Goal: Transaction & Acquisition: Purchase product/service

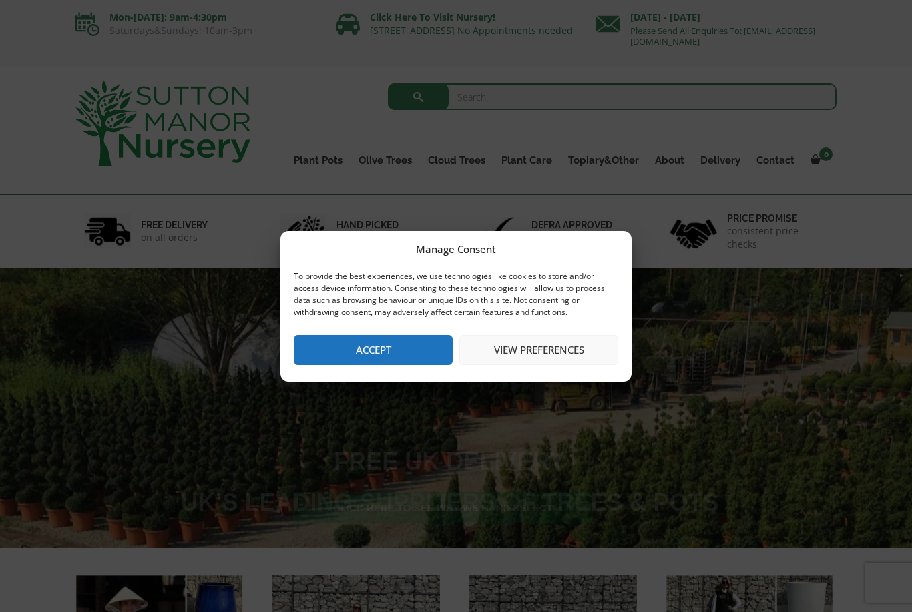
click at [537, 355] on button "View preferences" at bounding box center [538, 350] width 159 height 30
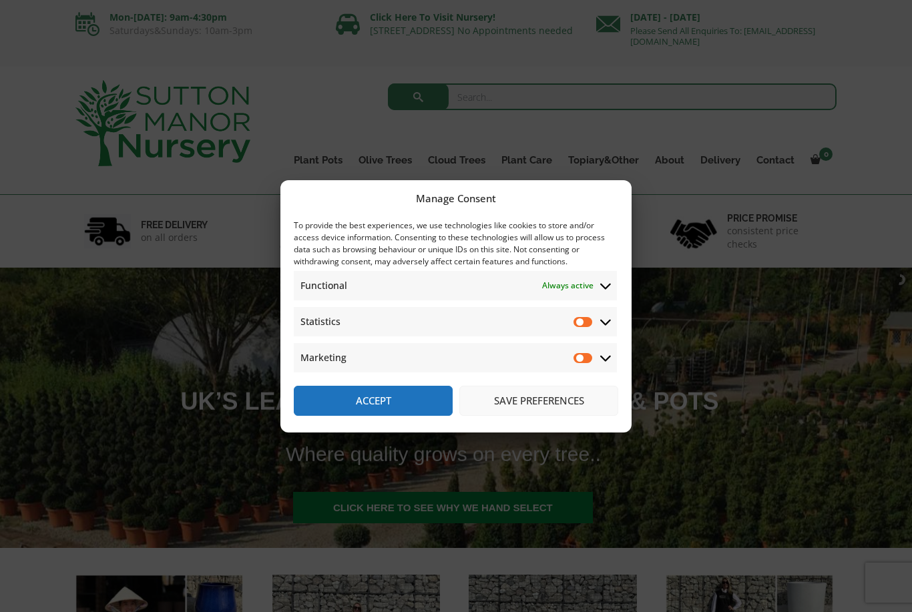
click at [519, 398] on button "Save preferences" at bounding box center [538, 401] width 159 height 30
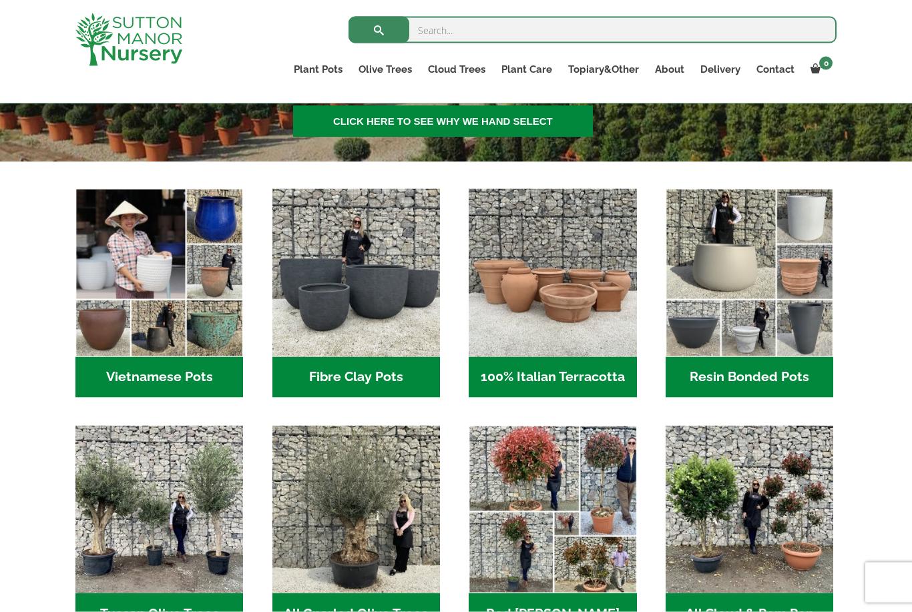
scroll to position [362, 0]
click at [783, 378] on h2 "Resin Bonded Pots (212)" at bounding box center [749, 376] width 168 height 41
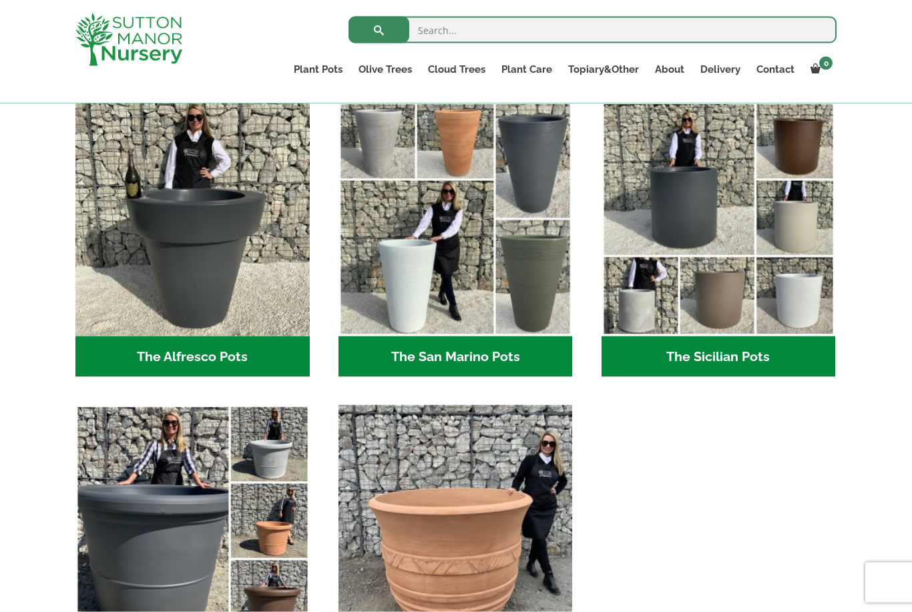
scroll to position [1581, 0]
click at [184, 360] on h2 "The Alfresco Pots (2)" at bounding box center [192, 356] width 234 height 41
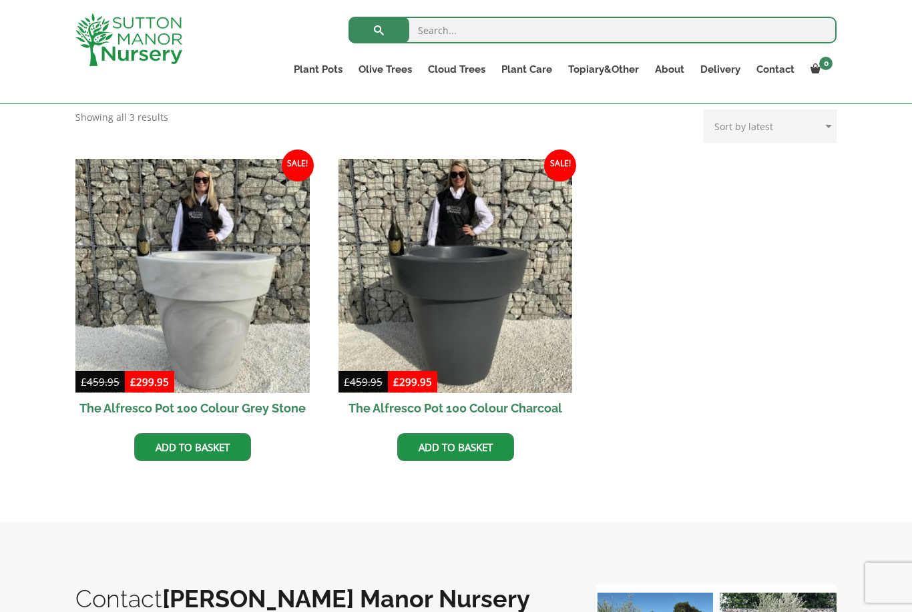
scroll to position [536, 0]
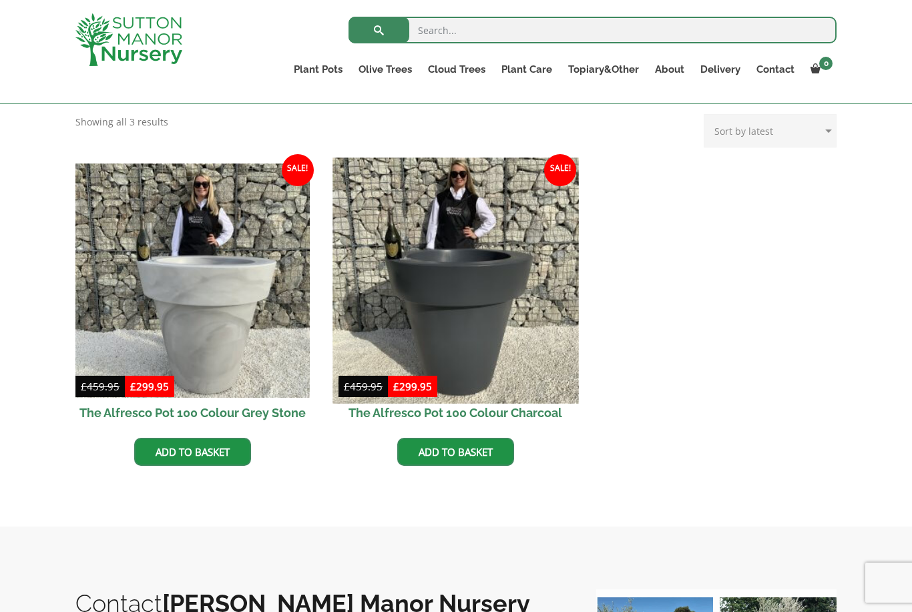
click at [488, 301] on img at bounding box center [455, 281] width 246 height 246
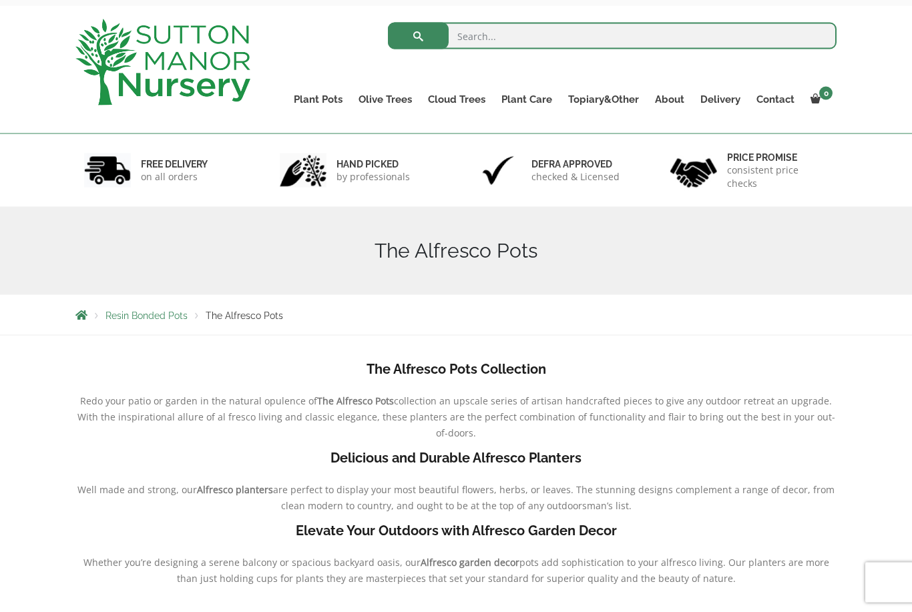
scroll to position [0, 0]
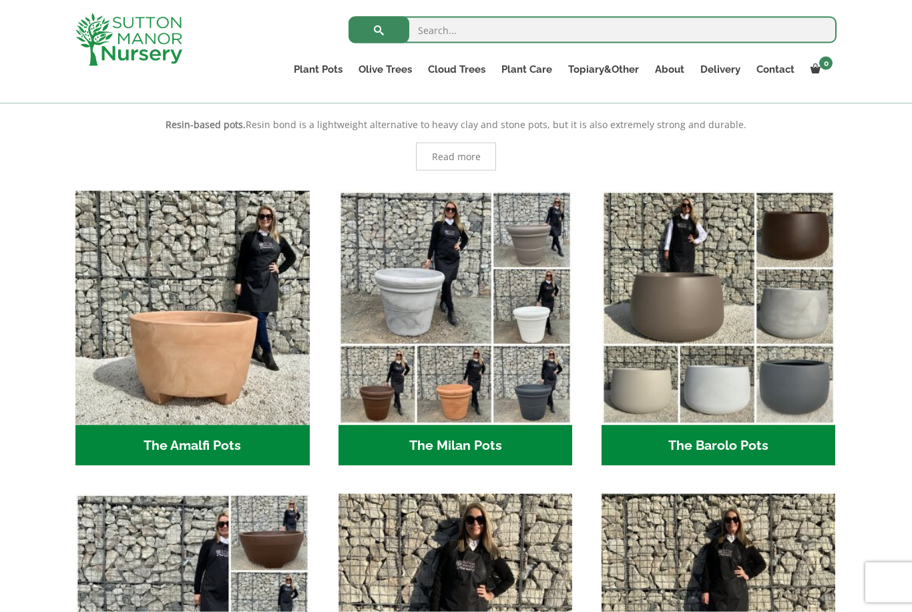
scroll to position [273, 0]
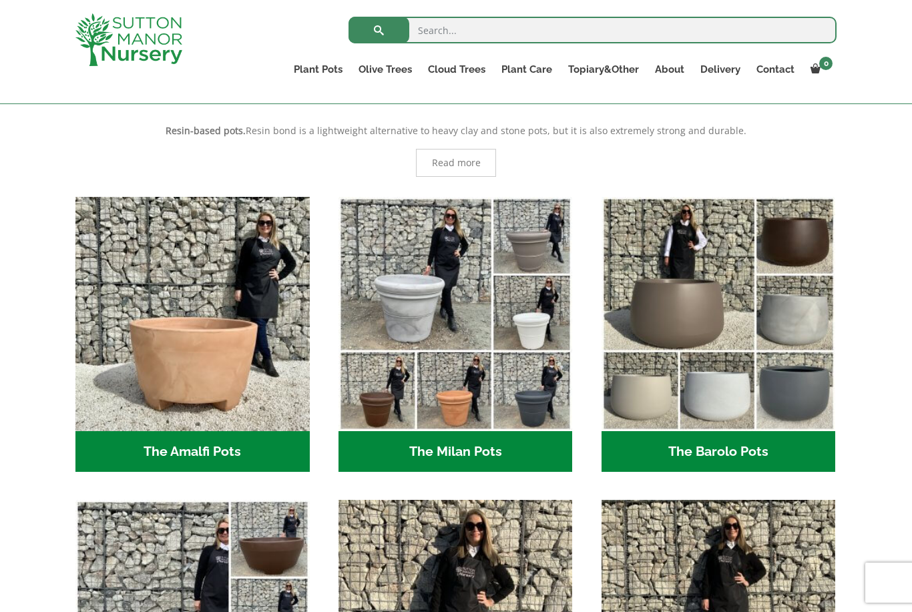
click at [764, 451] on h2 "The Barolo Pots (36)" at bounding box center [718, 451] width 234 height 41
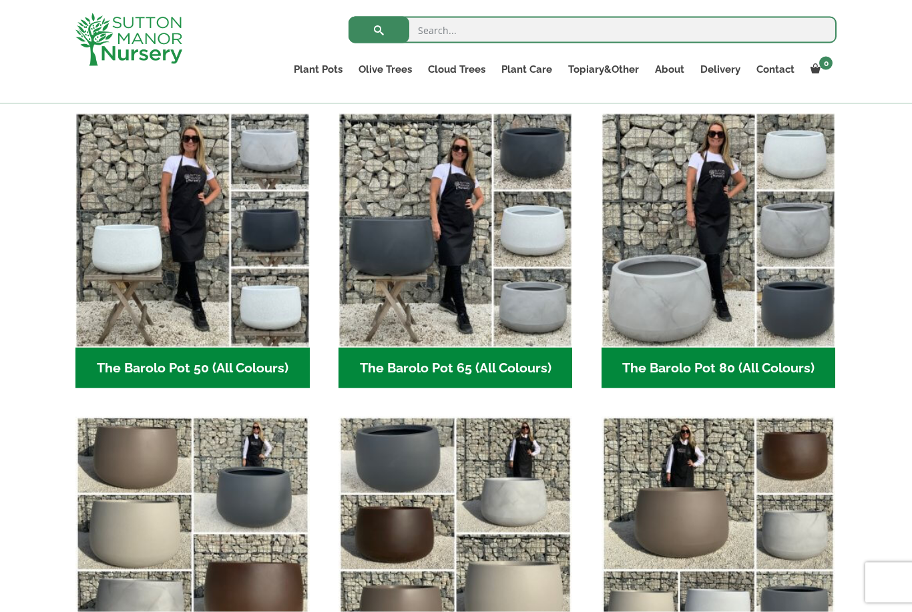
scroll to position [342, 0]
click at [468, 365] on h2 "The Barolo Pot 65 (All Colours) (6)" at bounding box center [455, 367] width 234 height 41
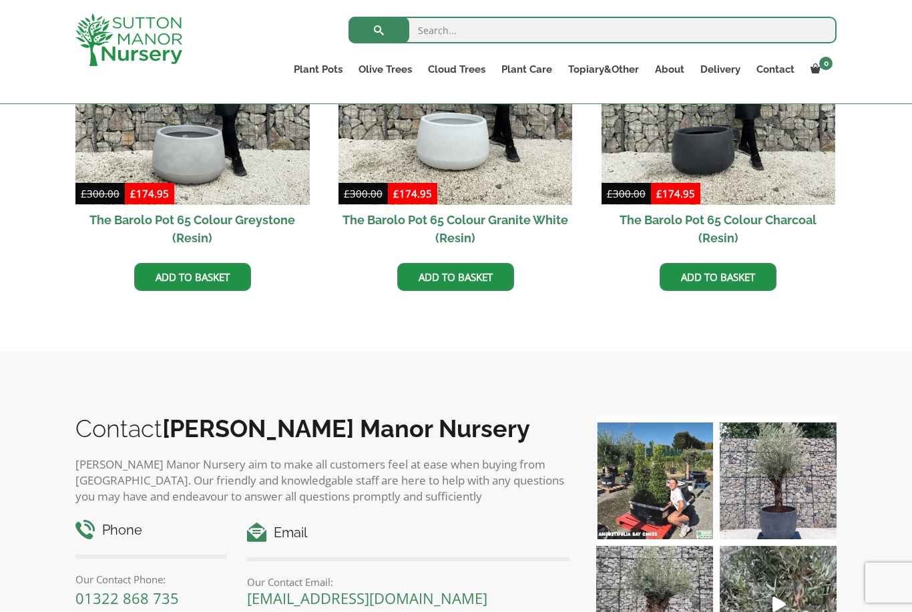
scroll to position [683, 0]
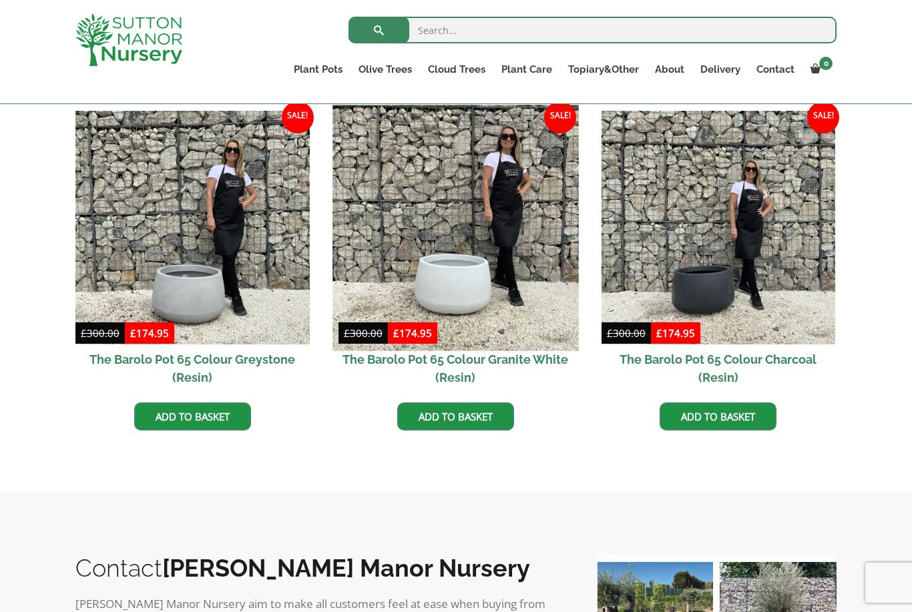
click at [473, 297] on img at bounding box center [455, 228] width 246 height 246
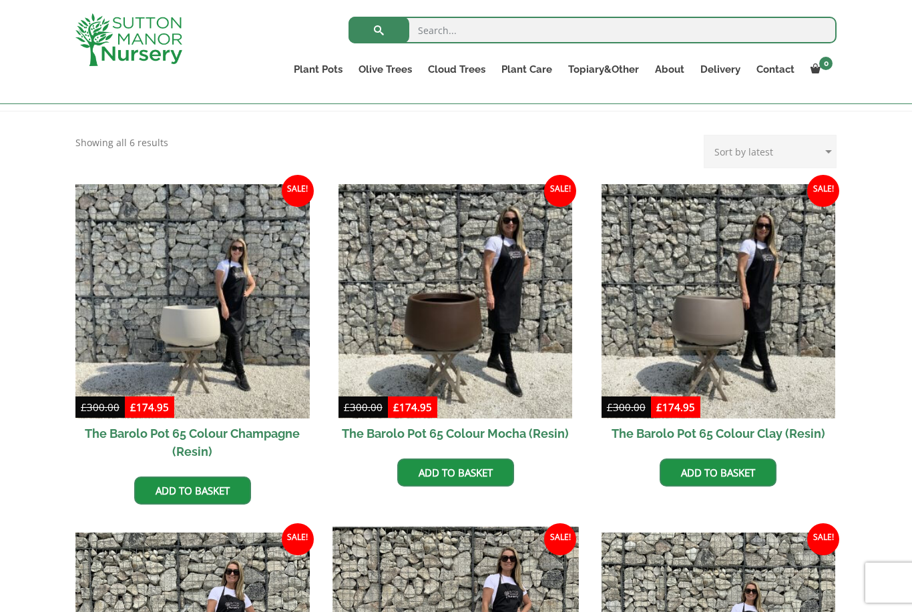
scroll to position [0, 0]
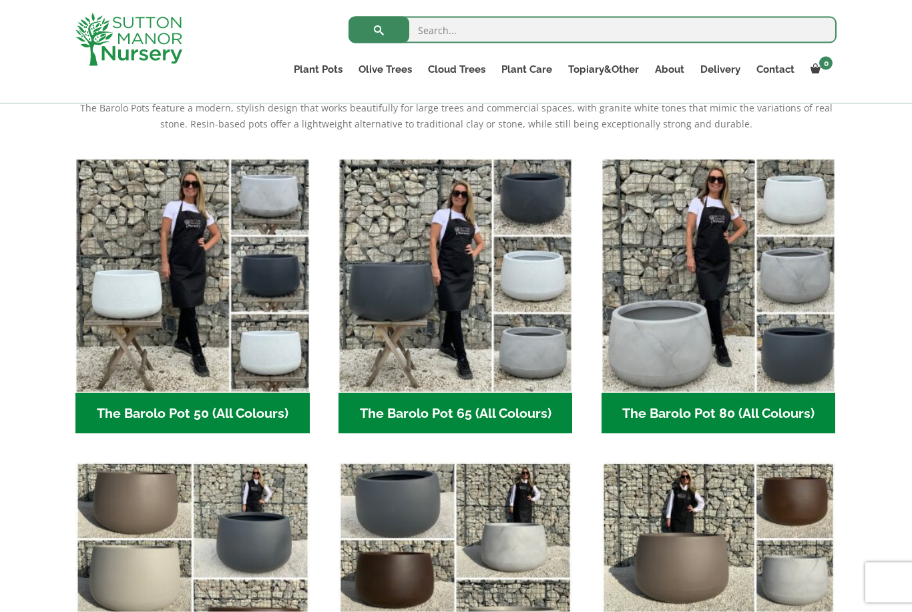
scroll to position [298, 0]
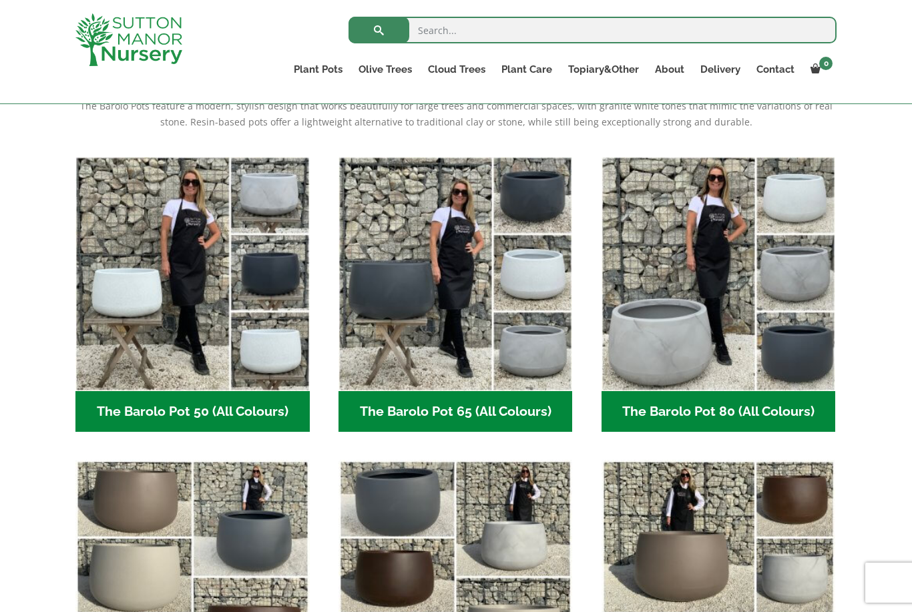
click at [703, 409] on h2 "The Barolo Pot 80 (All Colours) (6)" at bounding box center [718, 411] width 234 height 41
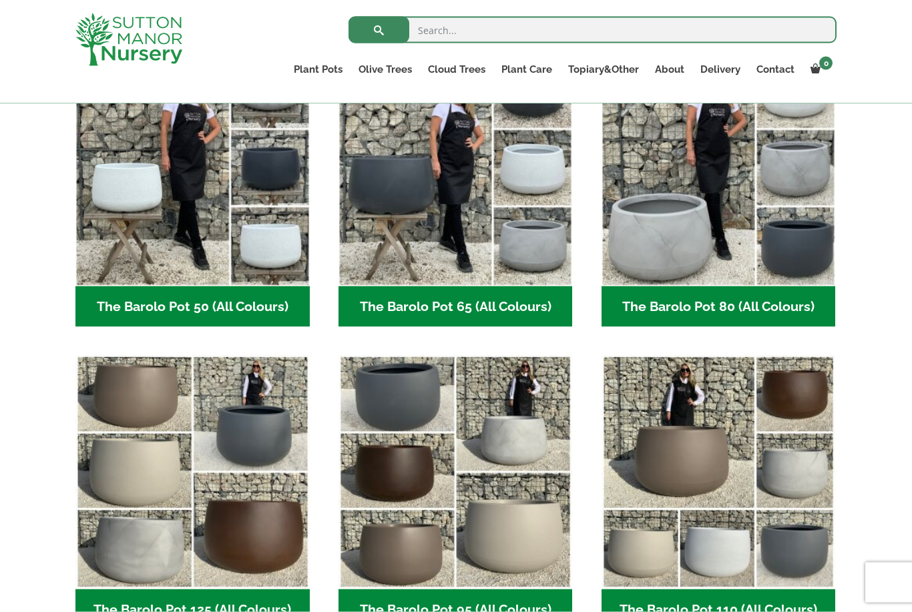
scroll to position [406, 0]
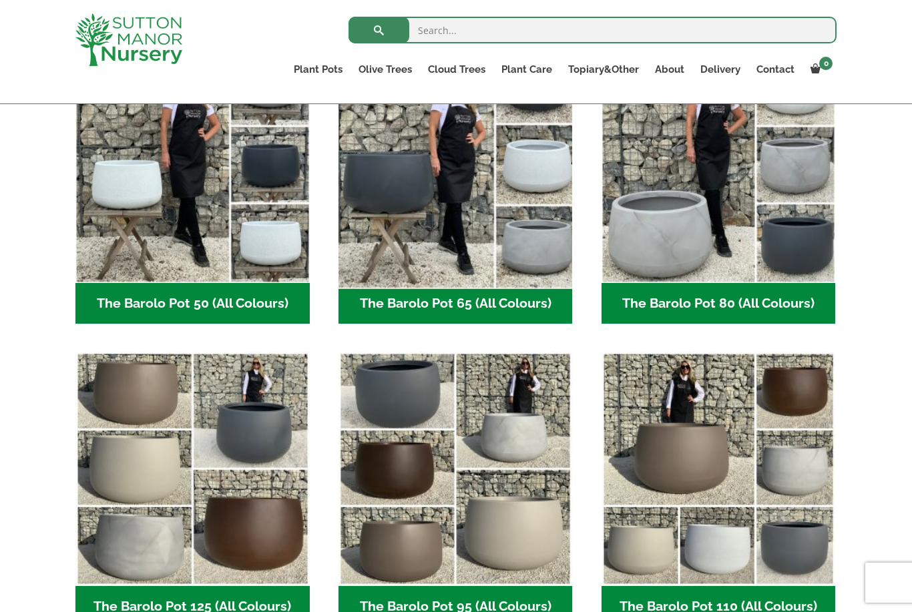
click at [403, 253] on img "Visit product category The Barolo Pot 65 (All Colours)" at bounding box center [455, 166] width 246 height 246
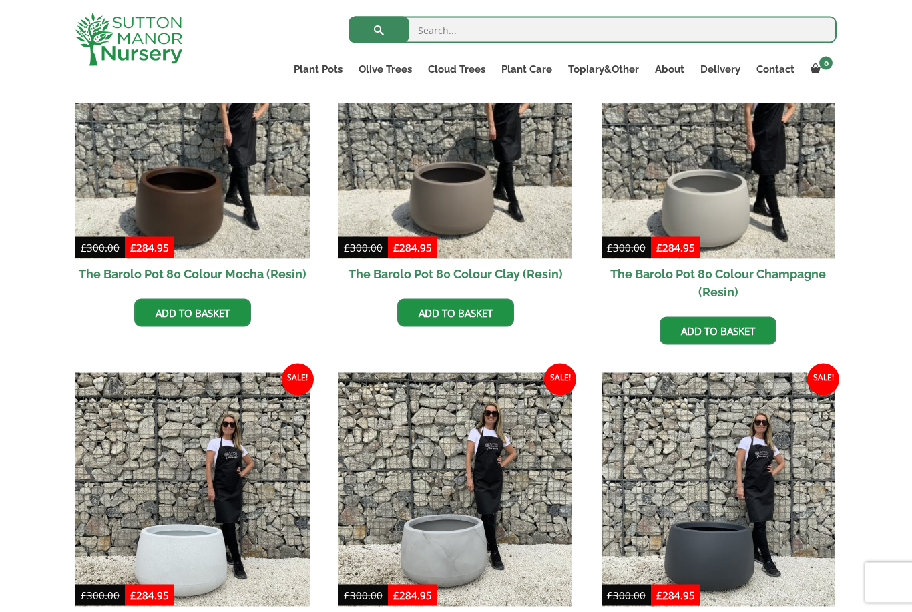
scroll to position [421, 0]
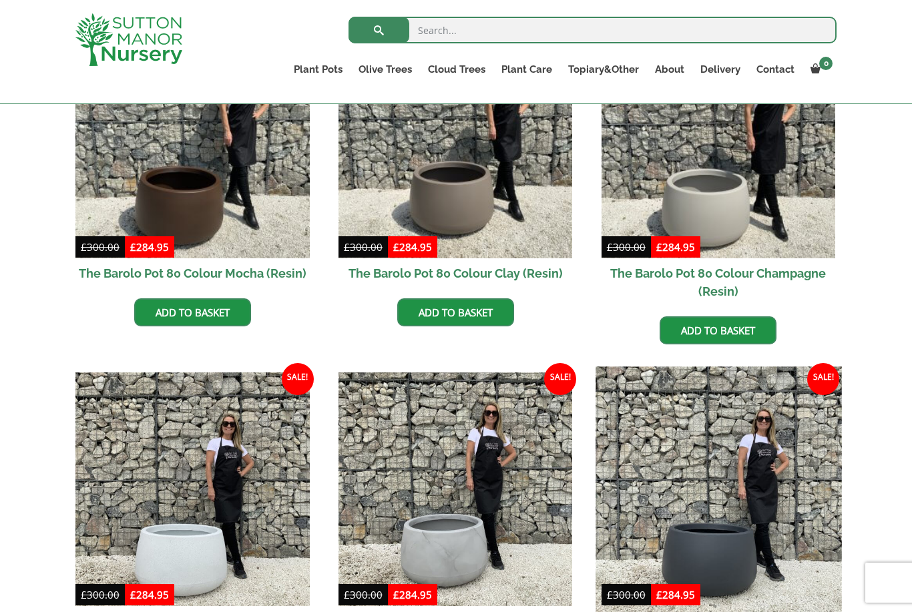
click at [635, 508] on img at bounding box center [718, 489] width 246 height 246
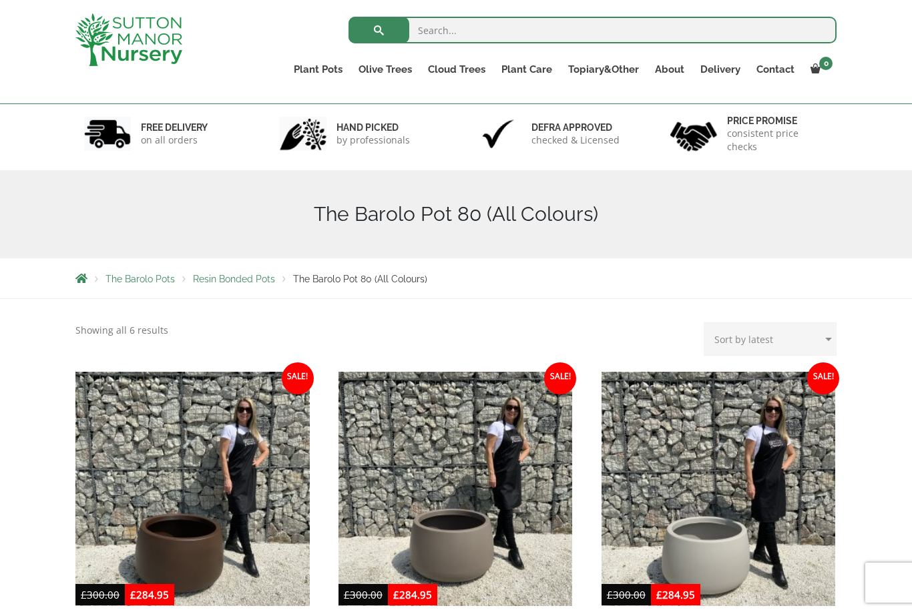
scroll to position [0, 0]
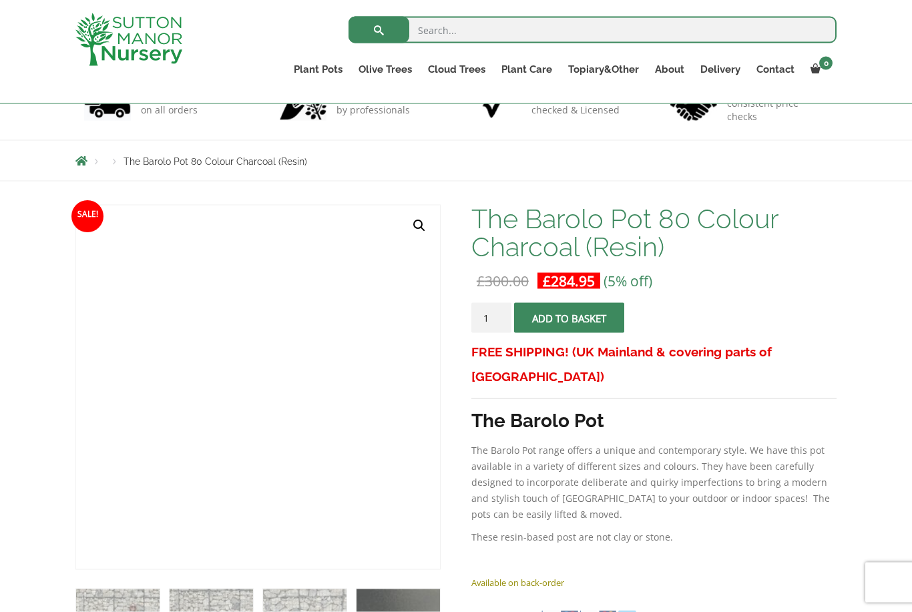
scroll to position [105, 0]
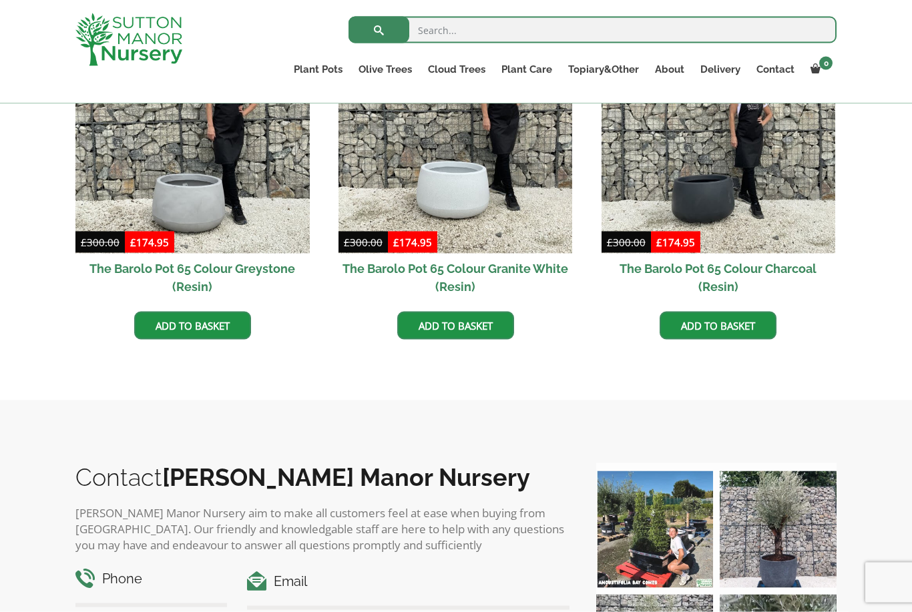
scroll to position [774, 0]
click at [709, 326] on link "Add to basket" at bounding box center [717, 325] width 117 height 28
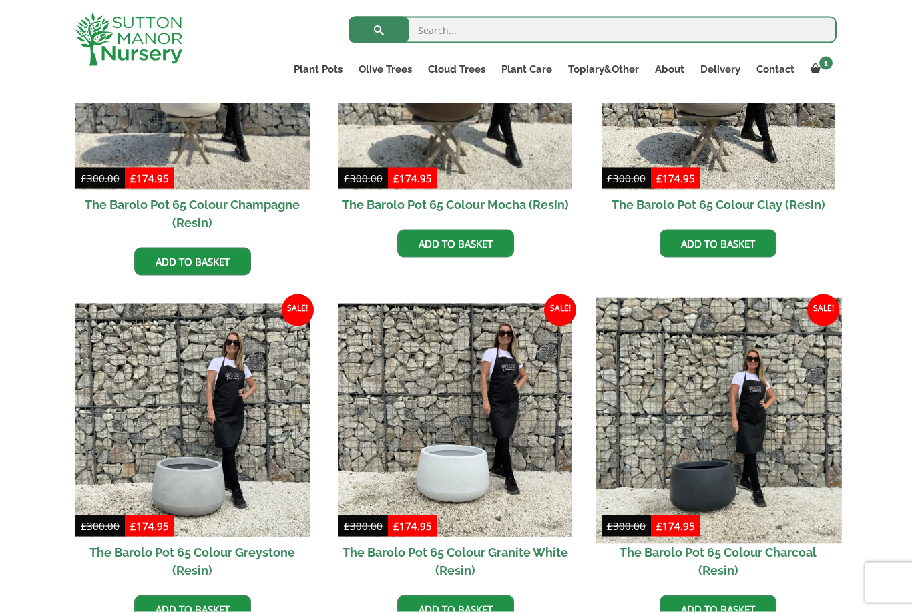
scroll to position [553, 0]
click at [663, 467] on img at bounding box center [718, 420] width 246 height 246
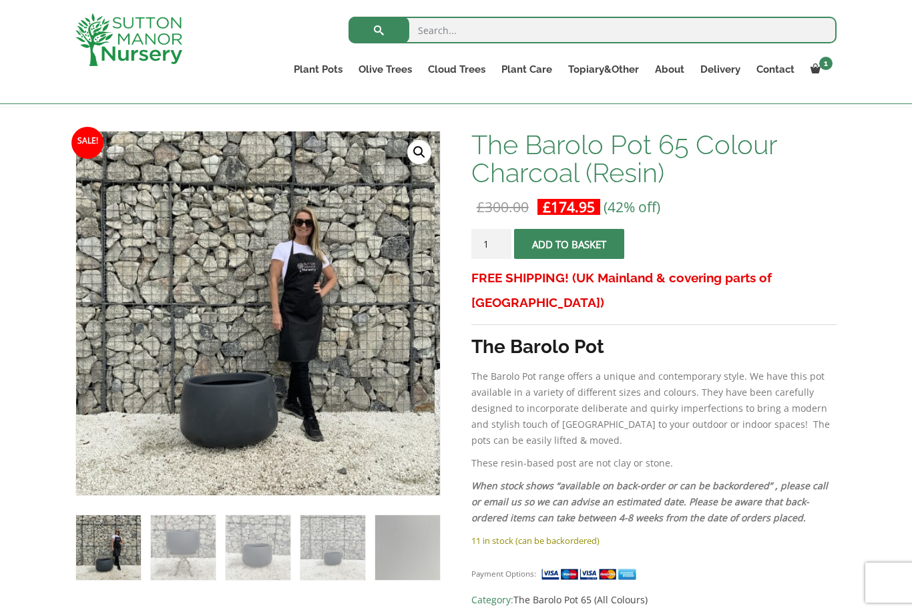
scroll to position [163, 0]
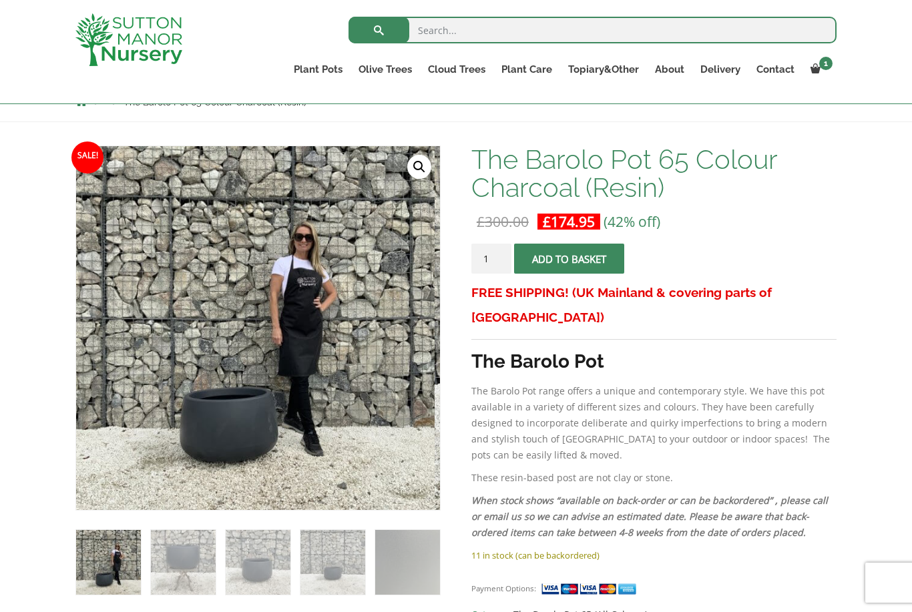
click at [583, 264] on button "Add to basket" at bounding box center [569, 259] width 110 height 30
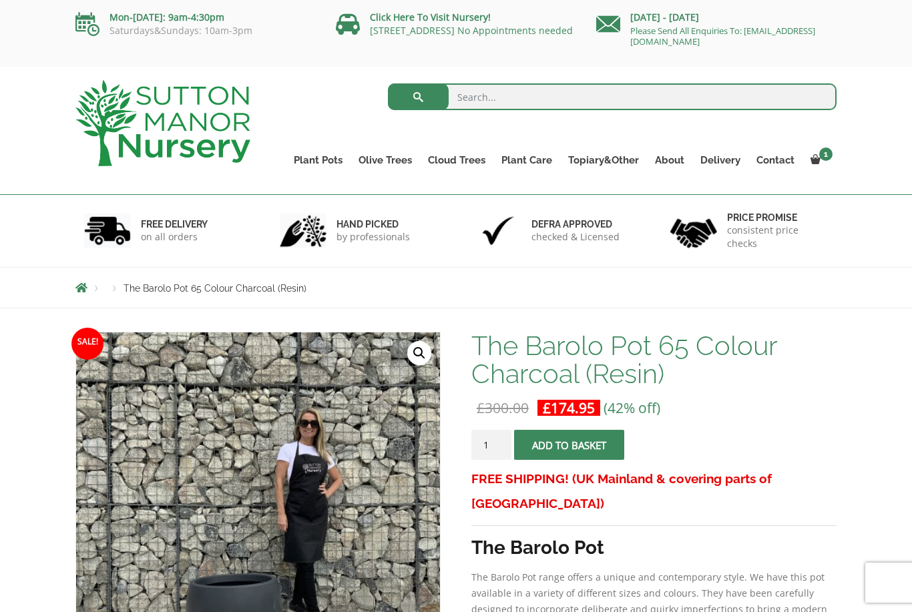
scroll to position [206, 0]
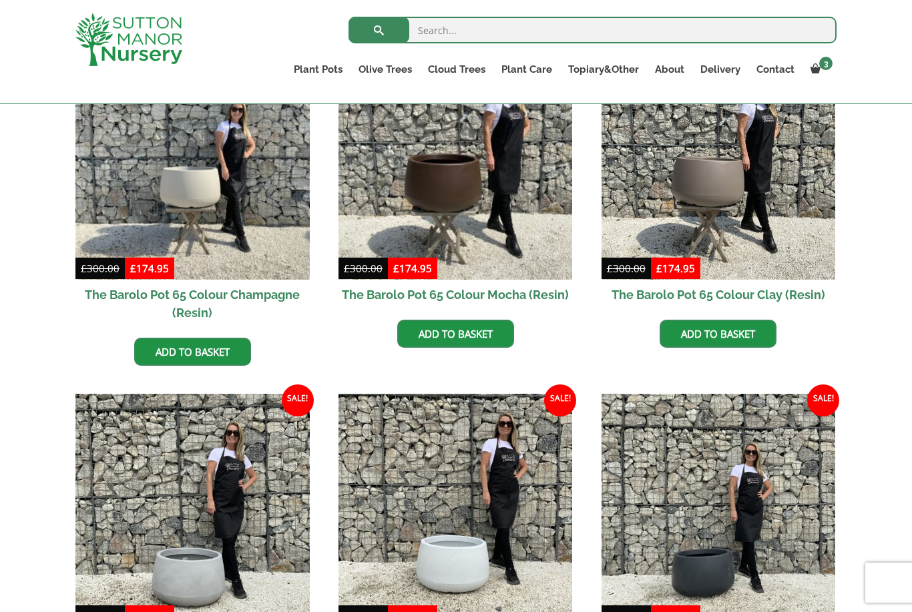
scroll to position [466, 0]
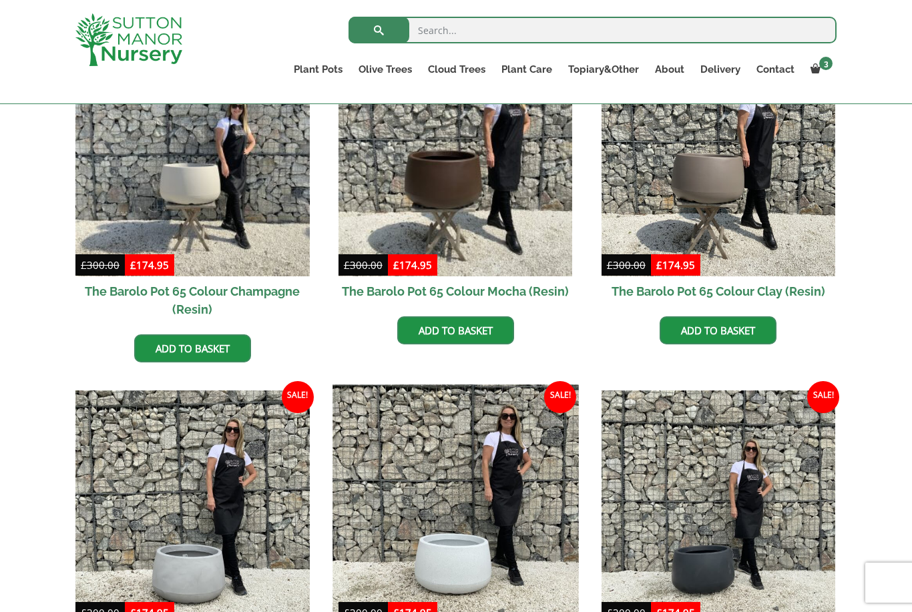
click at [433, 501] on img at bounding box center [455, 507] width 246 height 246
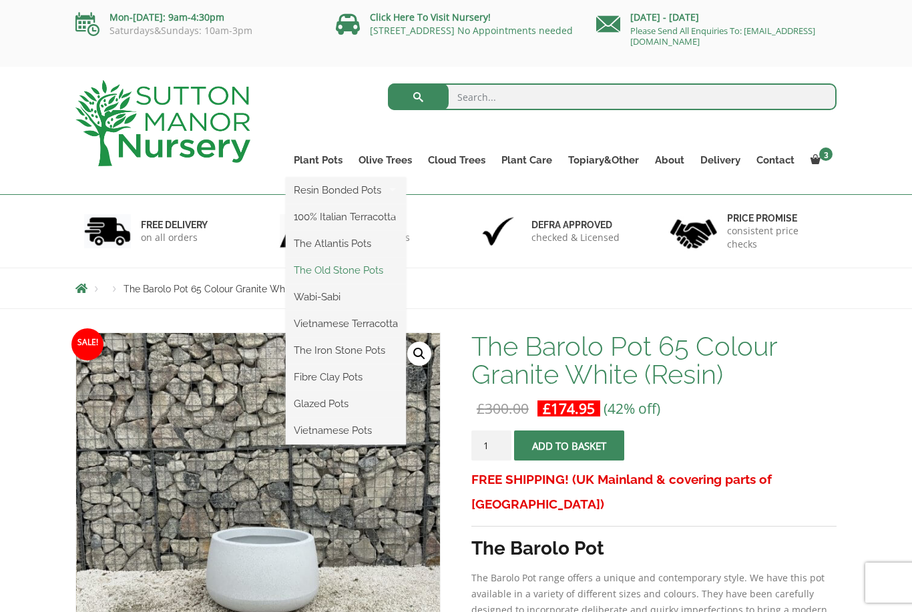
click at [324, 280] on link "The Old Stone Pots" at bounding box center [346, 270] width 120 height 20
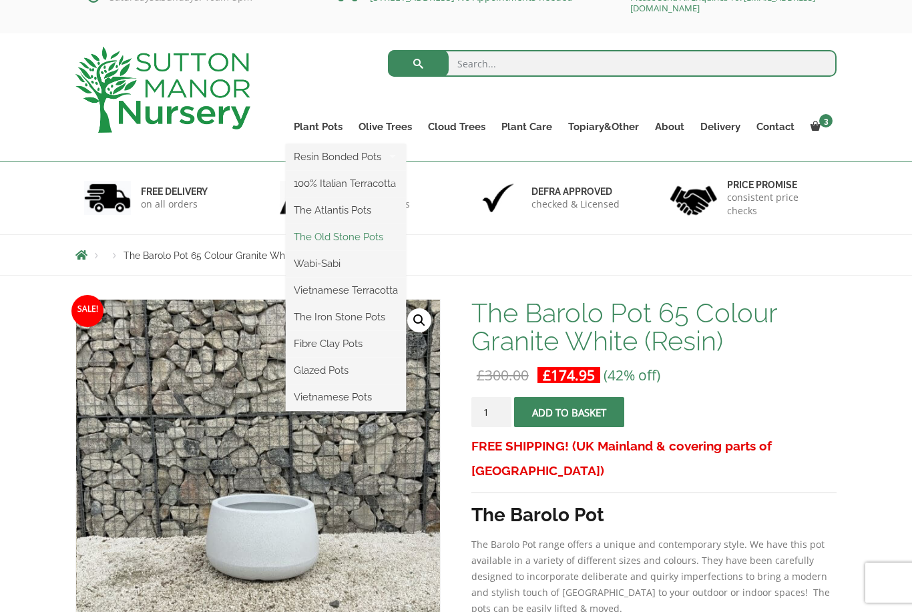
scroll to position [43, 0]
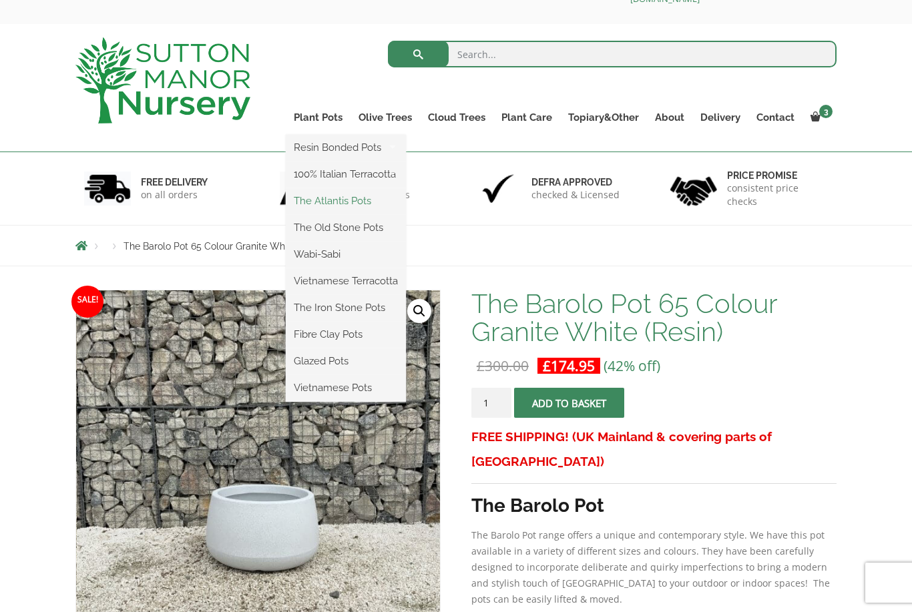
click at [312, 207] on link "The Atlantis Pots" at bounding box center [346, 201] width 120 height 20
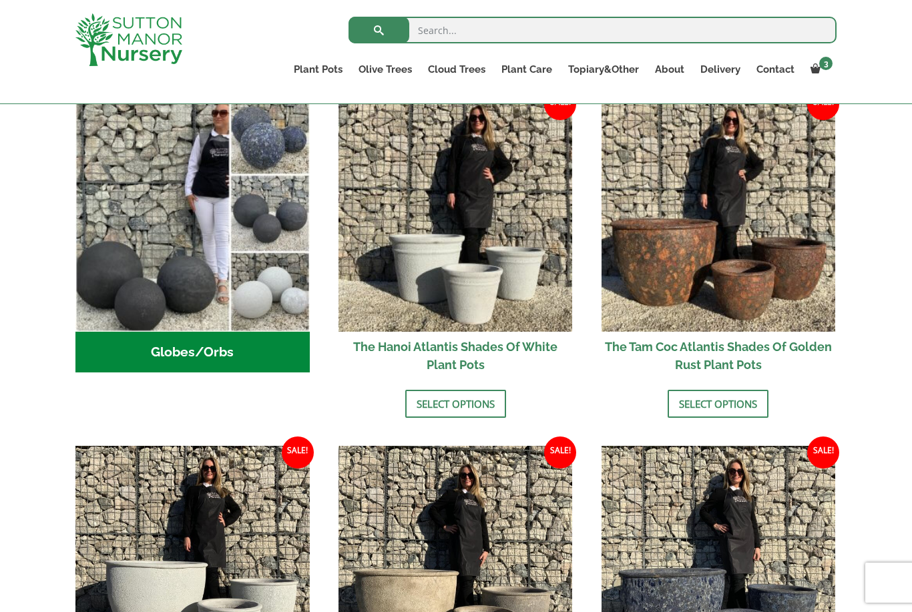
scroll to position [460, 0]
click at [154, 352] on h2 "Globes/Orbs (3)" at bounding box center [192, 352] width 234 height 41
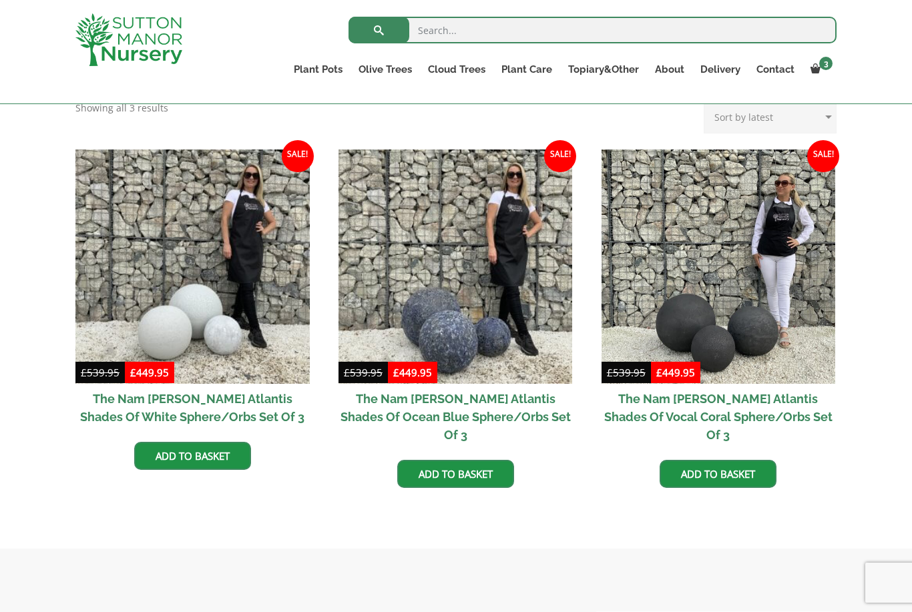
scroll to position [294, 0]
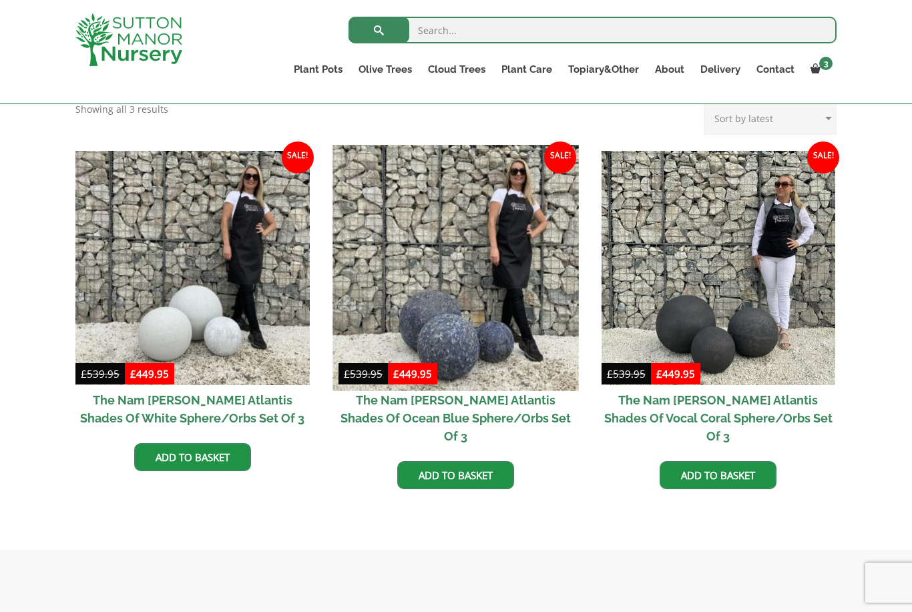
click at [389, 322] on img at bounding box center [455, 268] width 246 height 246
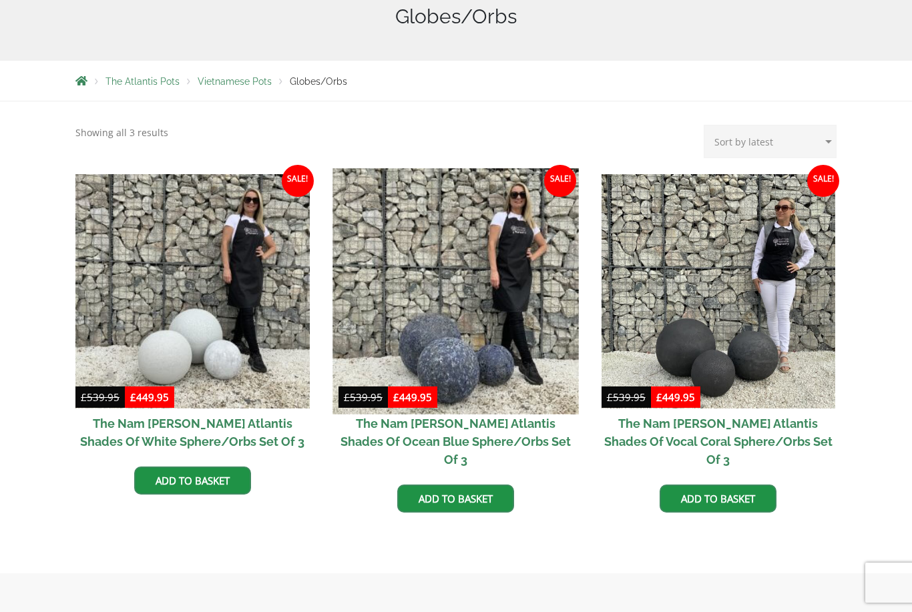
scroll to position [337, 0]
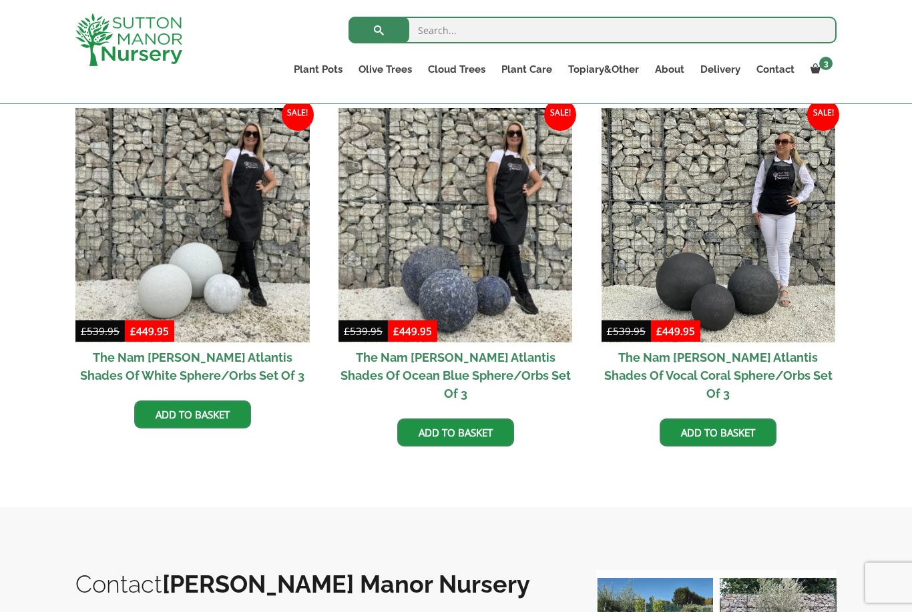
click at [65, 363] on div "The Atlantis Pots Globes/Orbs Showing all 3 results Sorted by latest Sort by po…" at bounding box center [456, 270] width 912 height 471
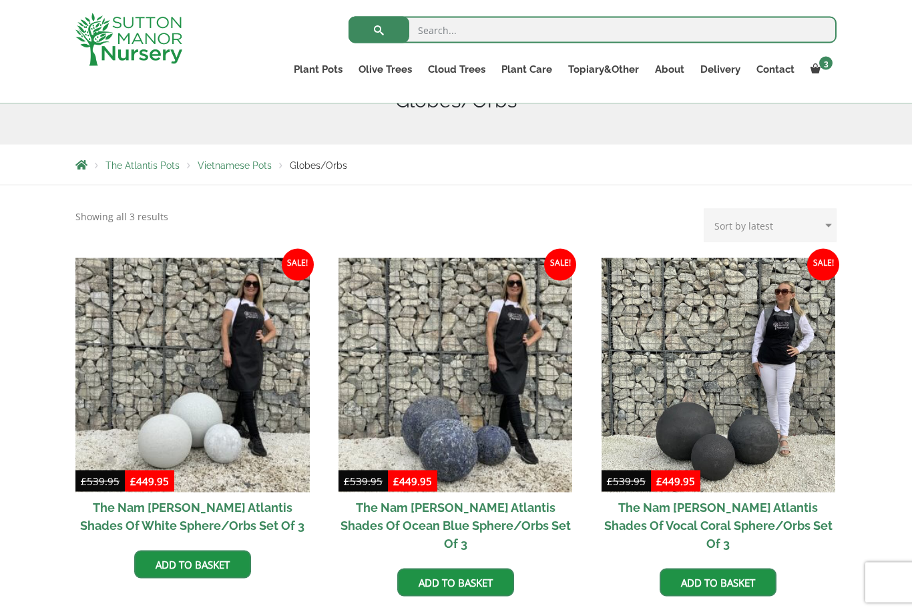
scroll to position [188, 0]
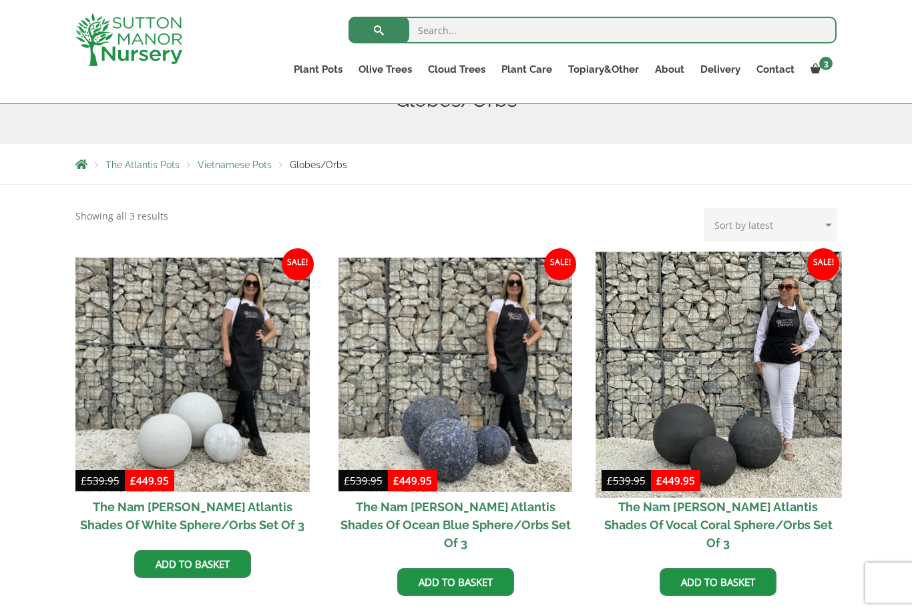
click at [711, 374] on img at bounding box center [718, 375] width 246 height 246
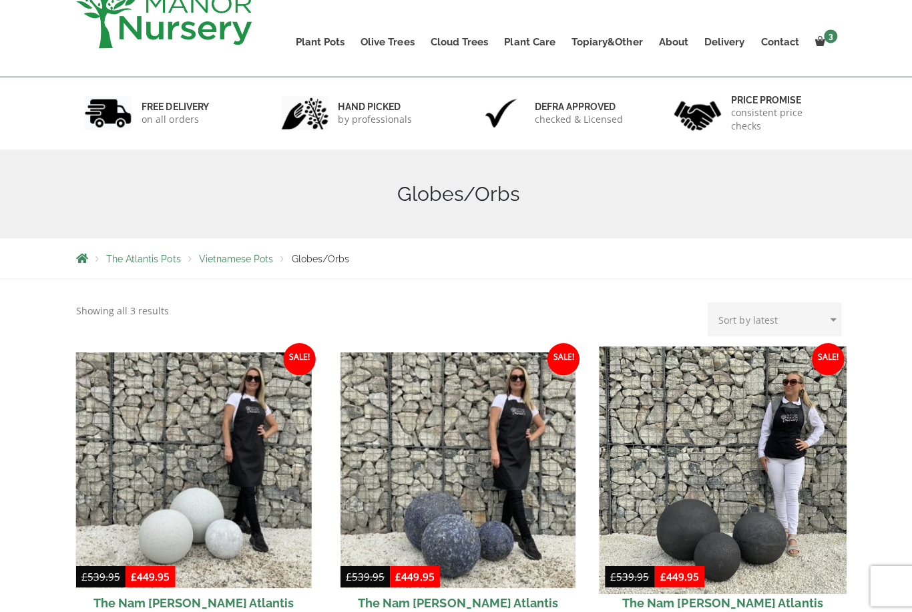
scroll to position [0, 0]
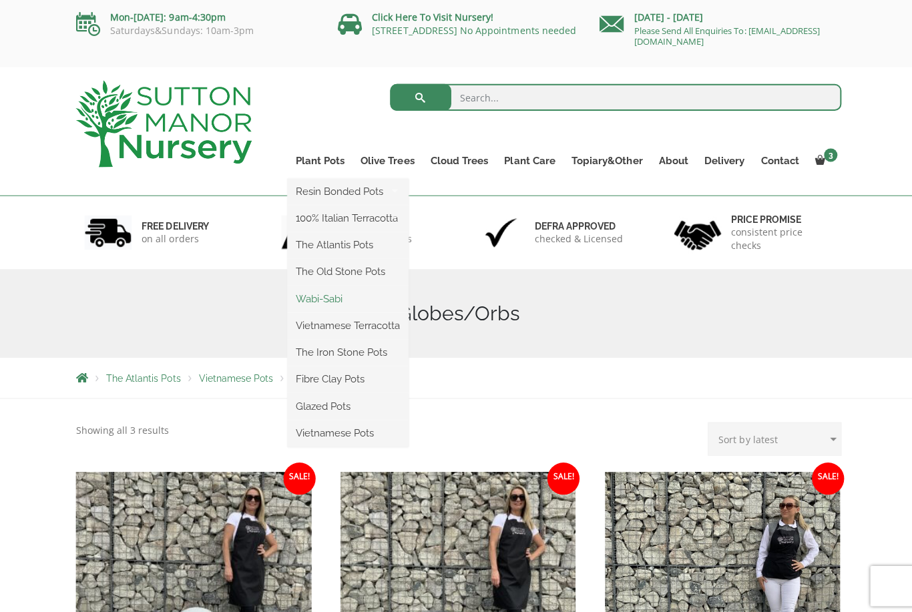
click at [310, 304] on link "Wabi-Sabi" at bounding box center [346, 297] width 120 height 20
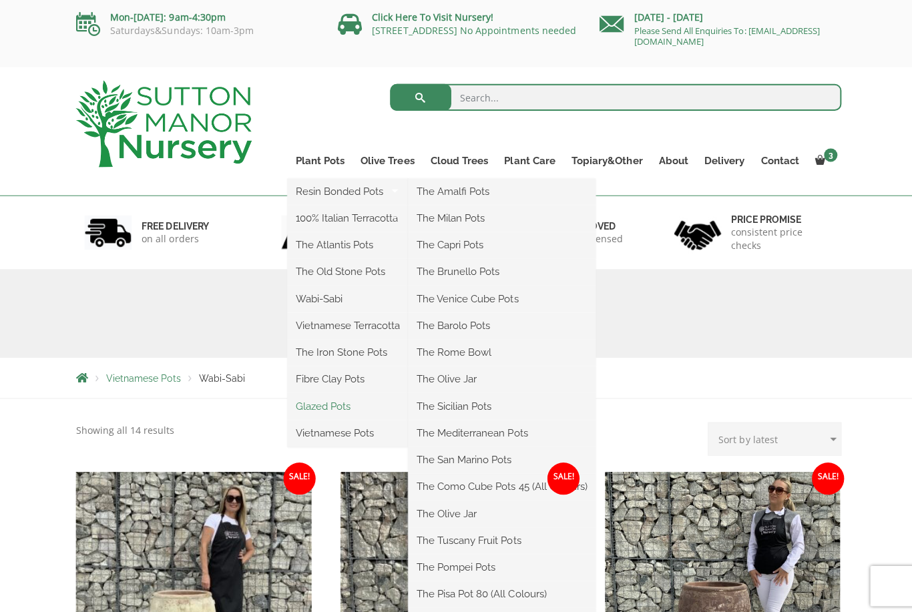
click at [312, 405] on link "Glazed Pots" at bounding box center [346, 404] width 120 height 20
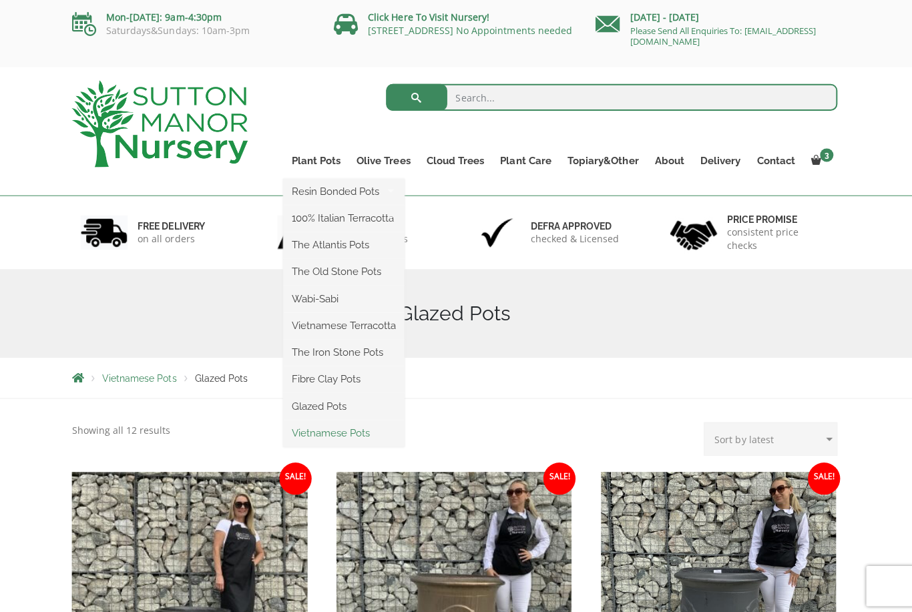
click at [306, 433] on link "Vietnamese Pots" at bounding box center [346, 431] width 120 height 20
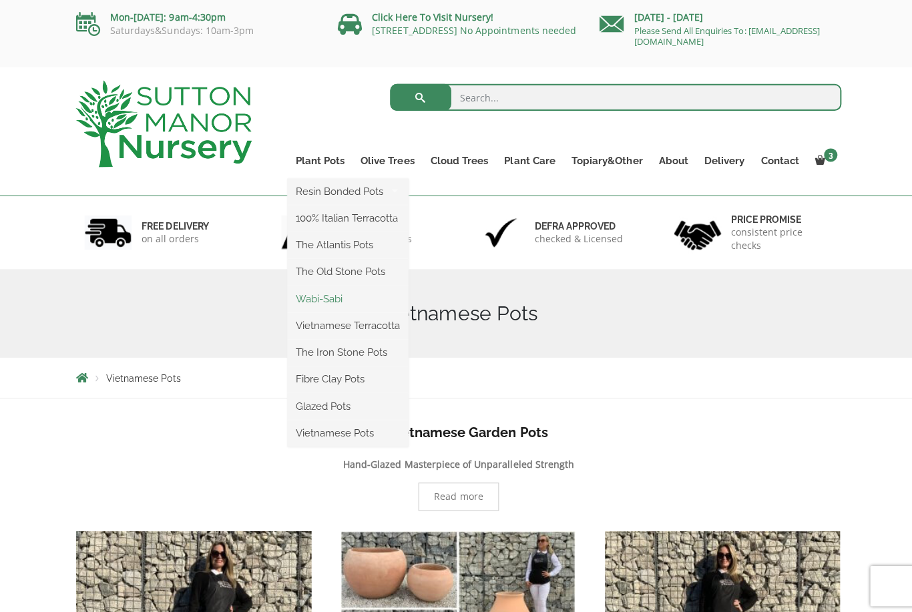
click at [300, 296] on link "Wabi-Sabi" at bounding box center [346, 297] width 120 height 20
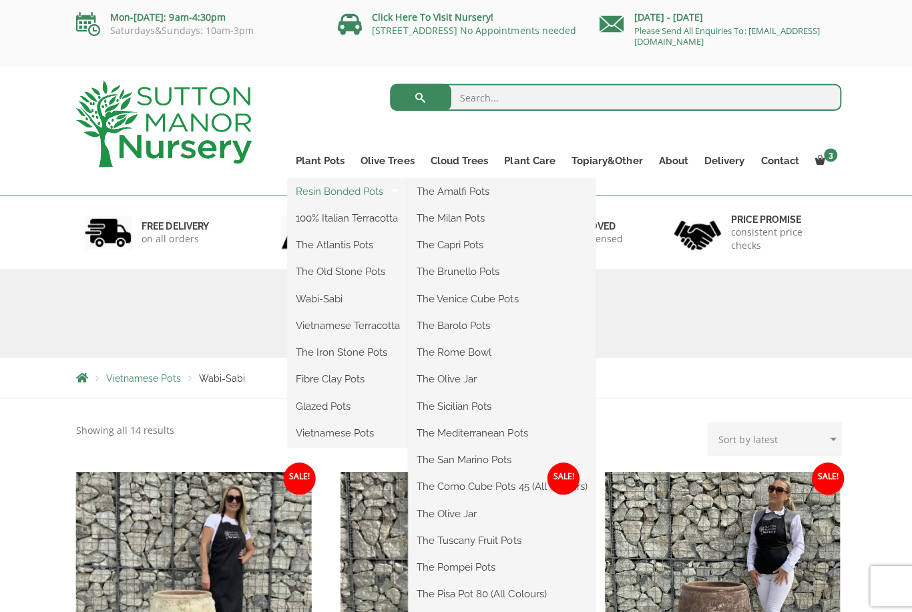
click at [330, 194] on link "Resin Bonded Pots" at bounding box center [346, 190] width 120 height 20
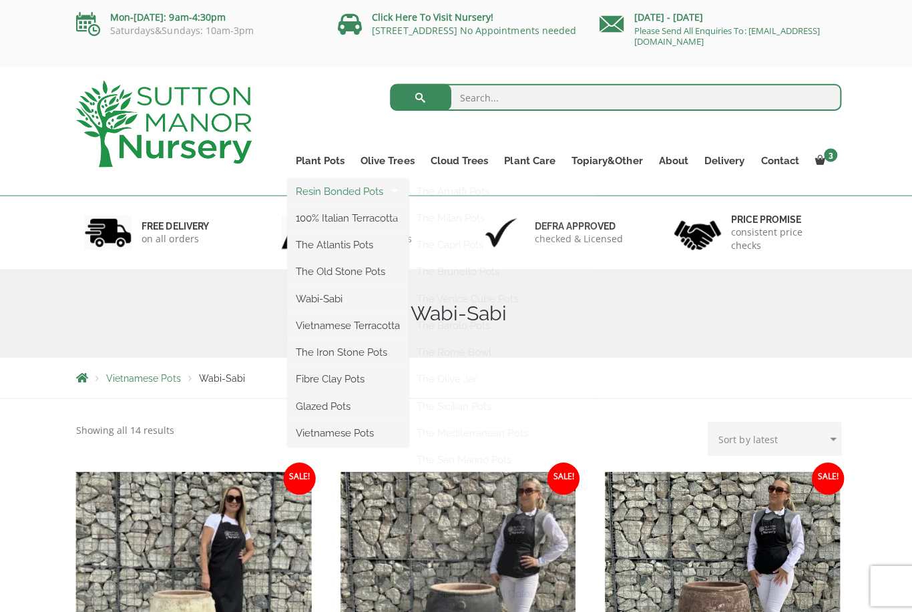
click at [329, 194] on link "Resin Bonded Pots" at bounding box center [346, 190] width 120 height 20
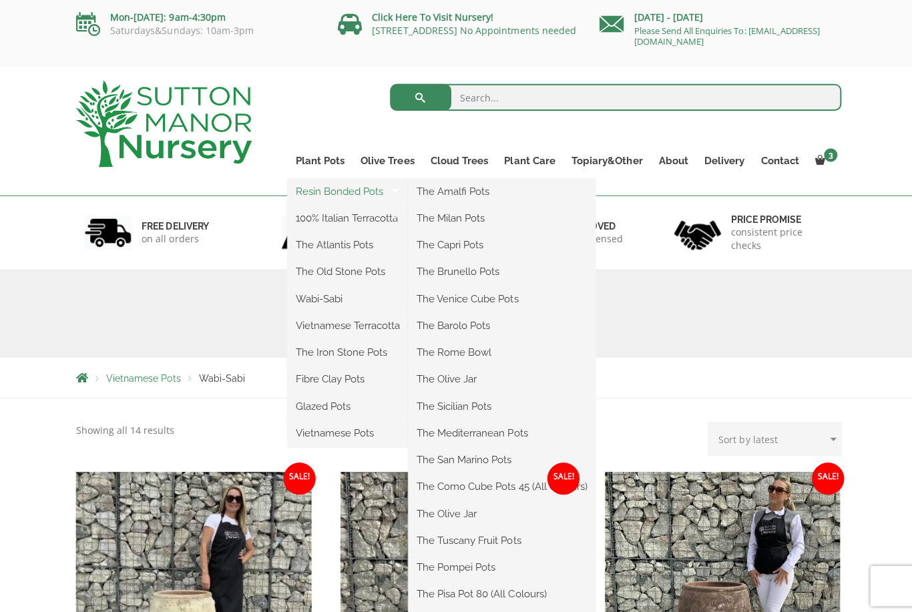
click at [334, 191] on link "Resin Bonded Pots" at bounding box center [346, 190] width 120 height 20
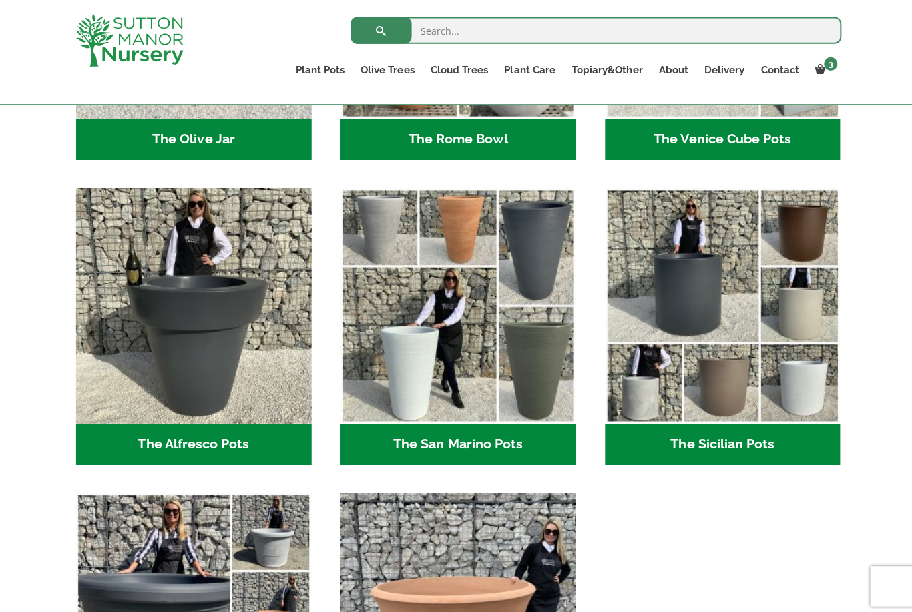
scroll to position [1496, 0]
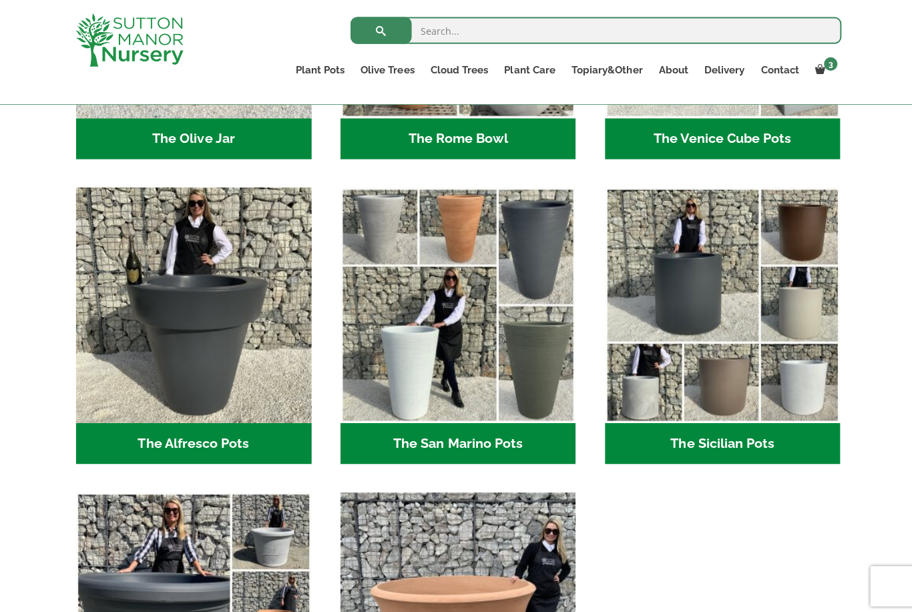
click at [694, 435] on h2 "The Sicilian Pots (18)" at bounding box center [718, 441] width 234 height 41
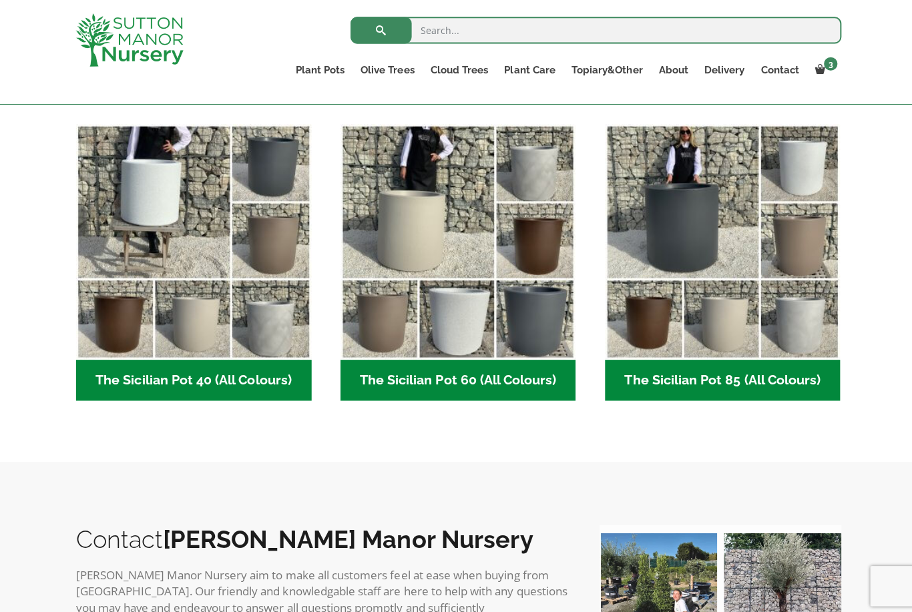
scroll to position [324, 0]
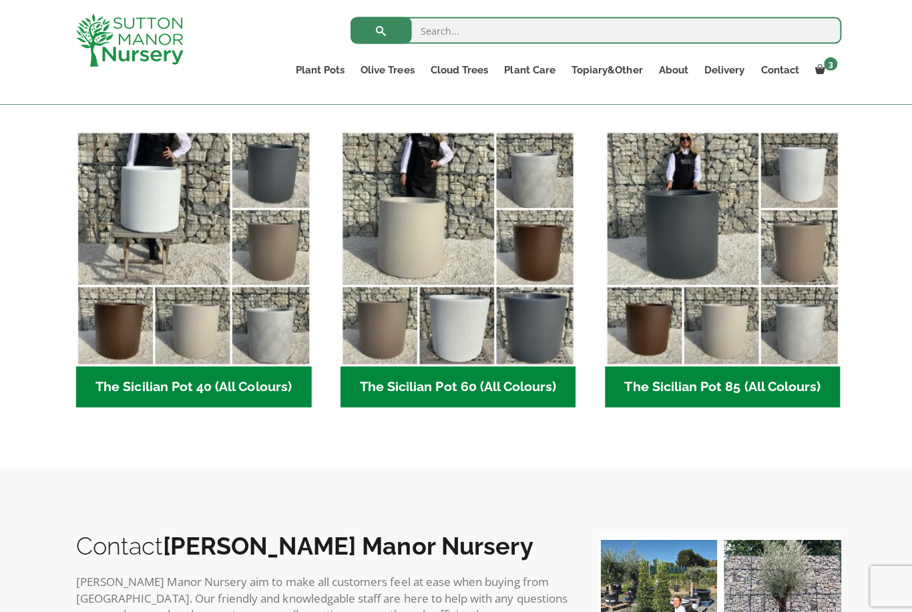
click at [423, 393] on h2 "The Sicilian Pot 60 (All Colours) (6)" at bounding box center [455, 384] width 234 height 41
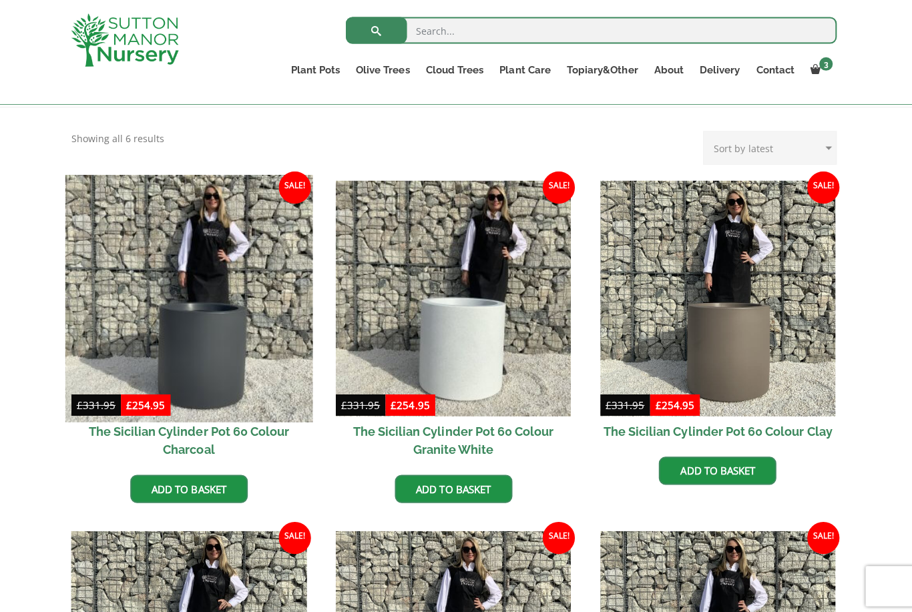
scroll to position [266, 0]
click at [182, 363] on img at bounding box center [192, 297] width 246 height 246
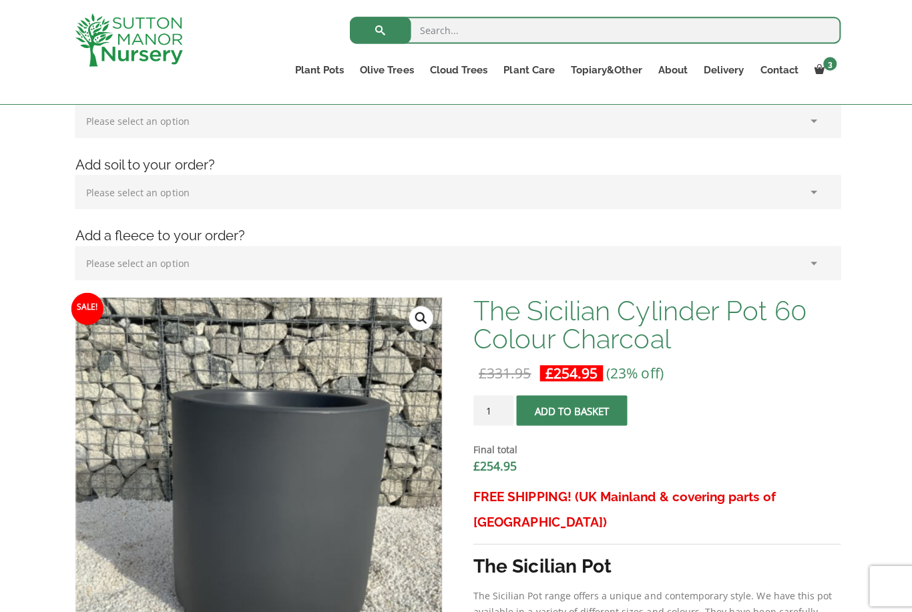
scroll to position [226, 0]
click at [569, 409] on span "submit" at bounding box center [569, 409] width 0 height 0
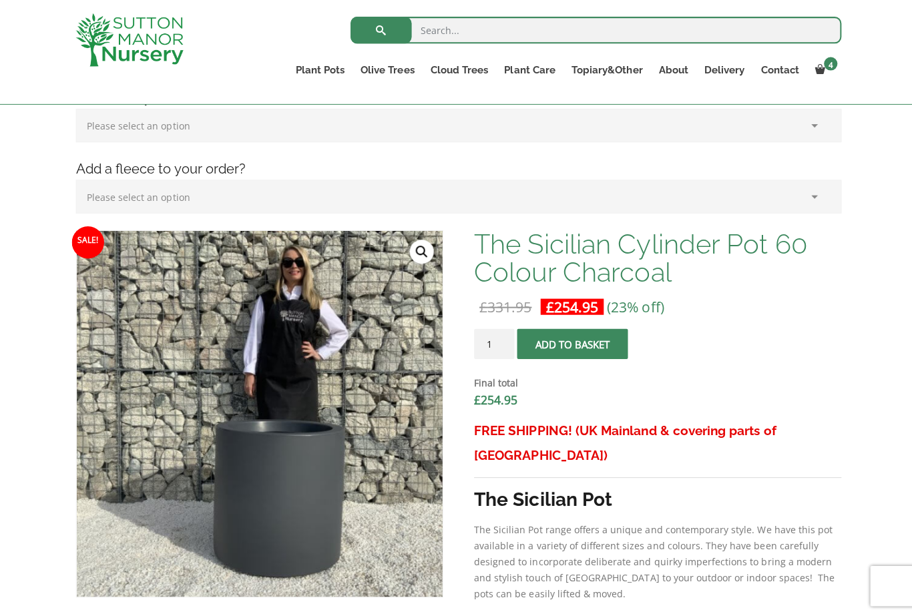
scroll to position [378, 0]
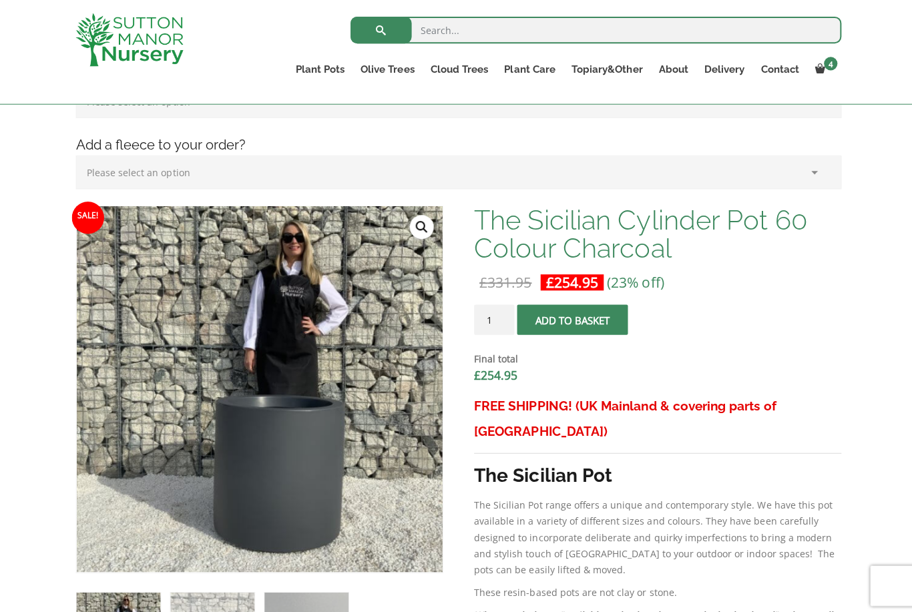
click at [563, 318] on button "Add to basket" at bounding box center [569, 318] width 110 height 30
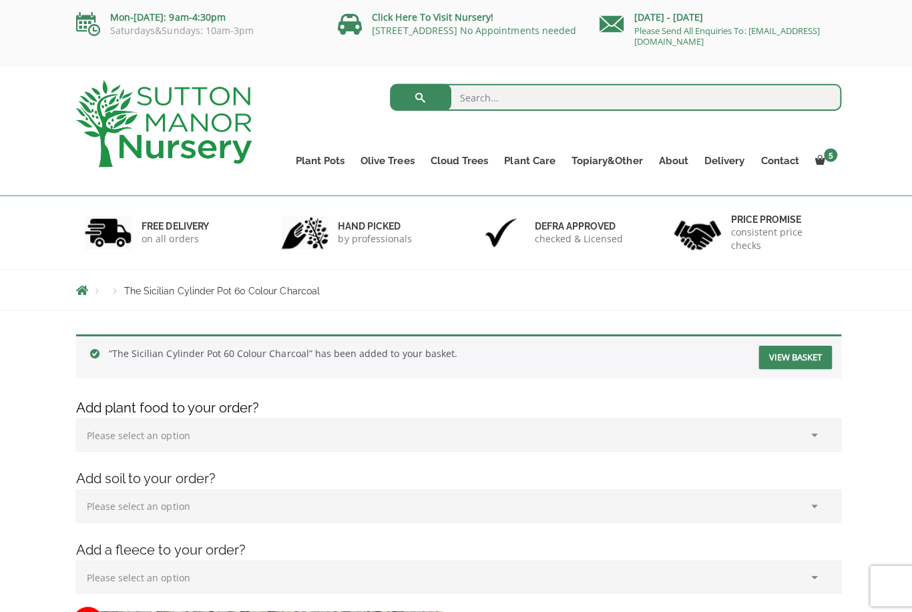
scroll to position [1, 0]
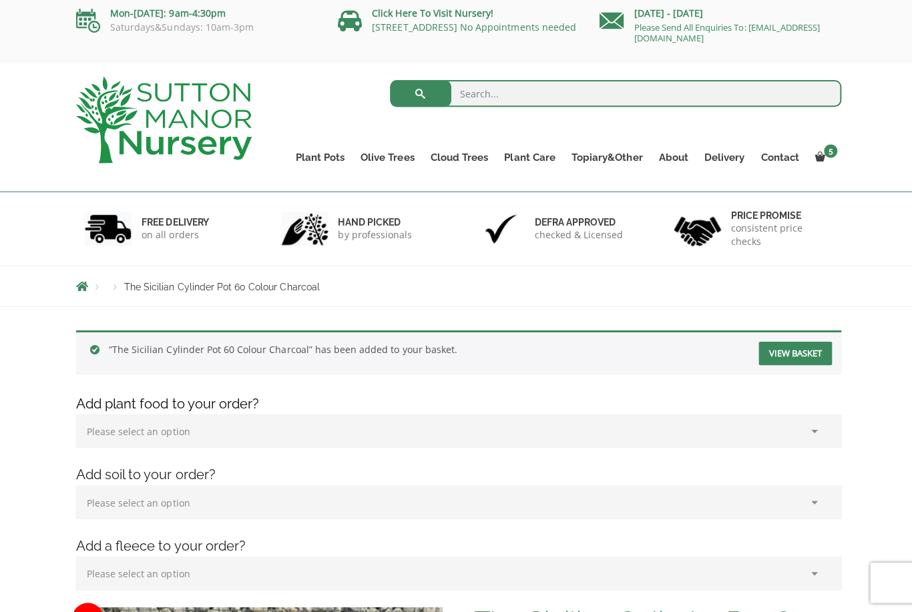
click at [797, 353] on link "View basket" at bounding box center [790, 354] width 73 height 23
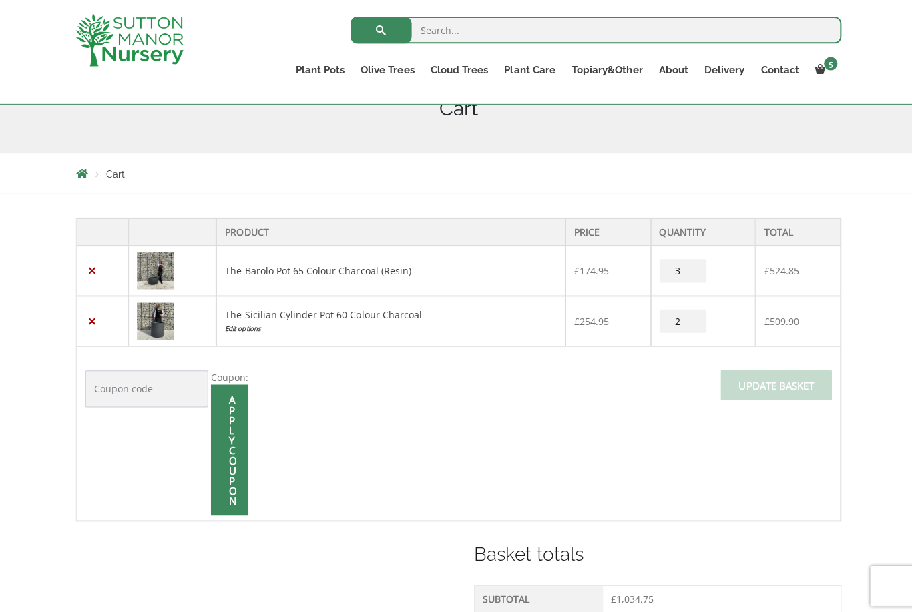
scroll to position [183, 0]
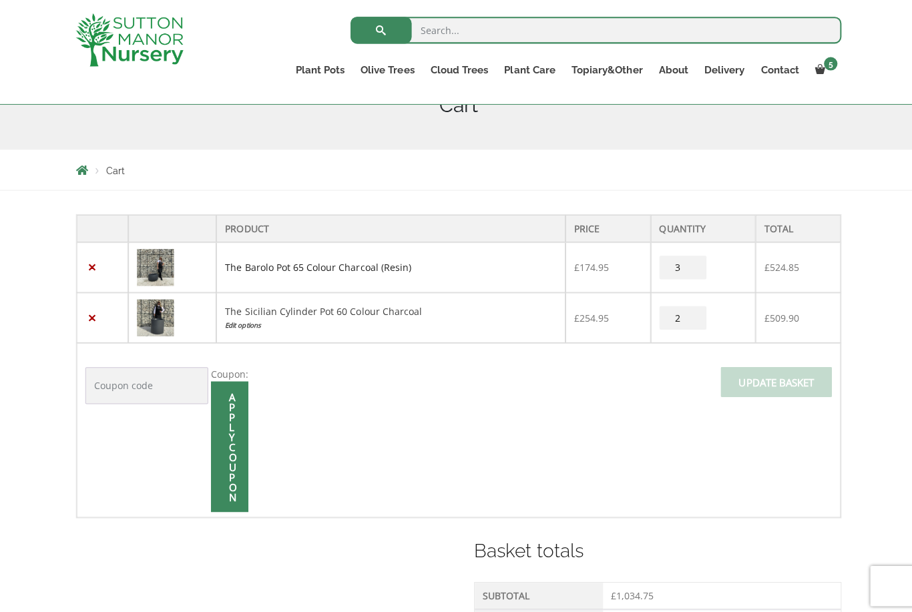
click at [282, 272] on link "The Barolo Pot 65 Colour Charcoal (Resin)" at bounding box center [316, 266] width 185 height 13
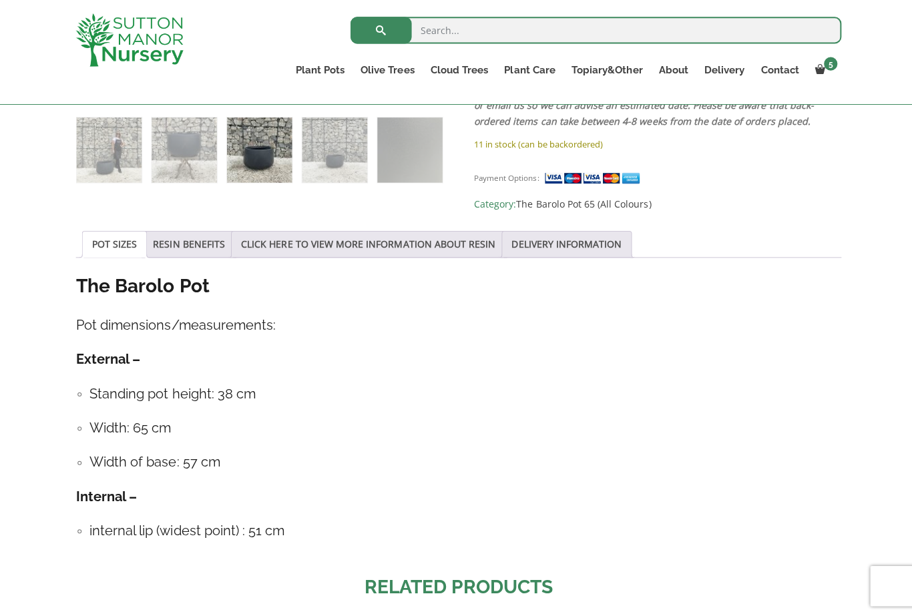
scroll to position [578, 0]
